Goal: Find specific page/section: Find specific page/section

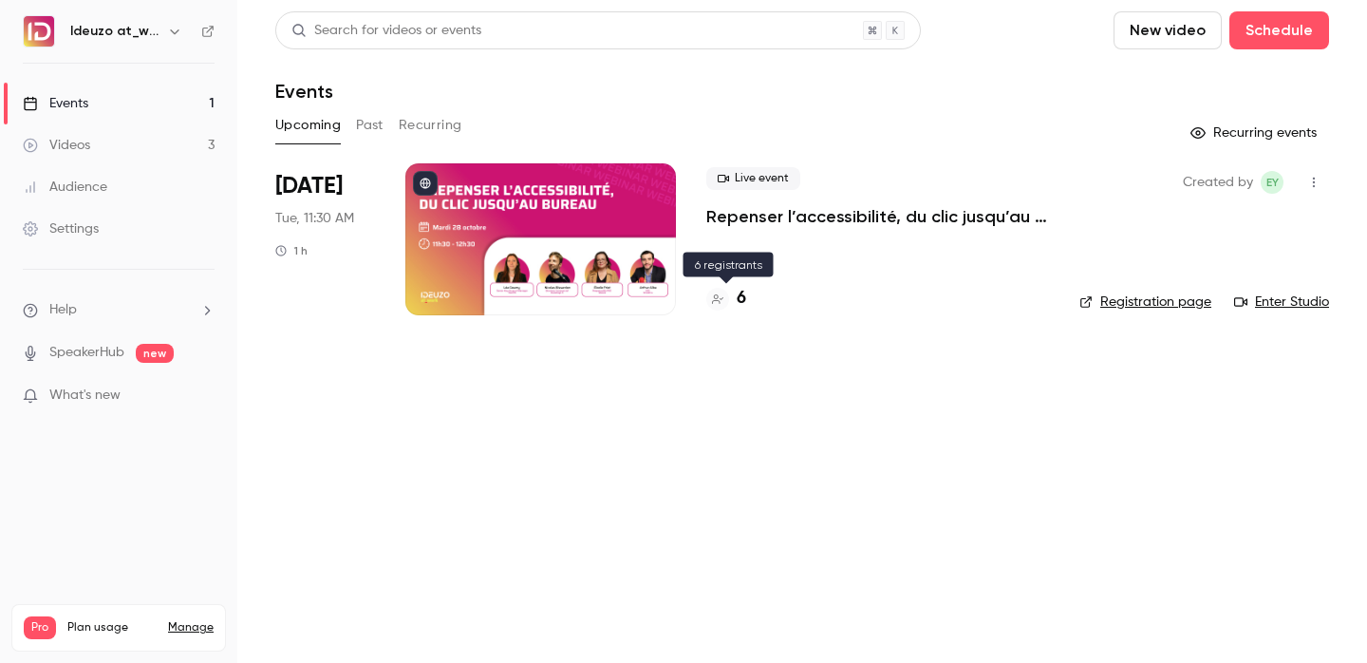
click at [736, 304] on div "6" at bounding box center [726, 299] width 40 height 26
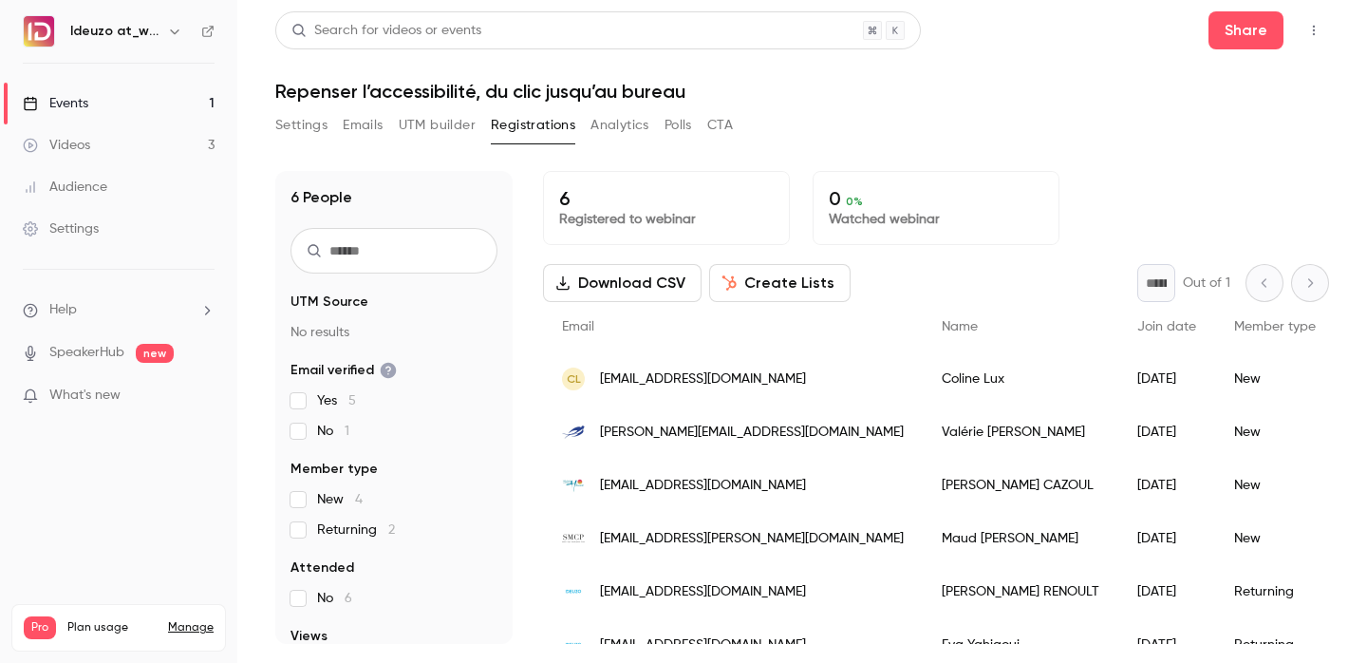
scroll to position [28, 0]
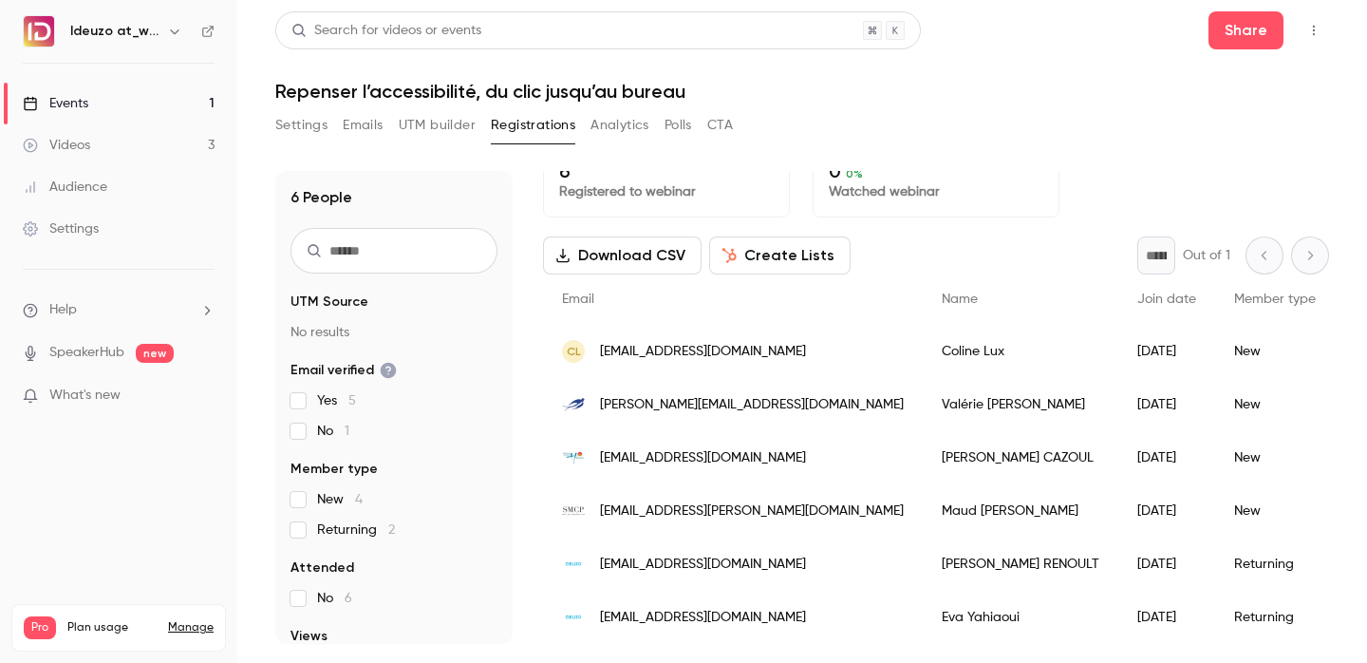
click at [151, 99] on link "Events 1" at bounding box center [118, 104] width 237 height 42
